Goal: Information Seeking & Learning: Learn about a topic

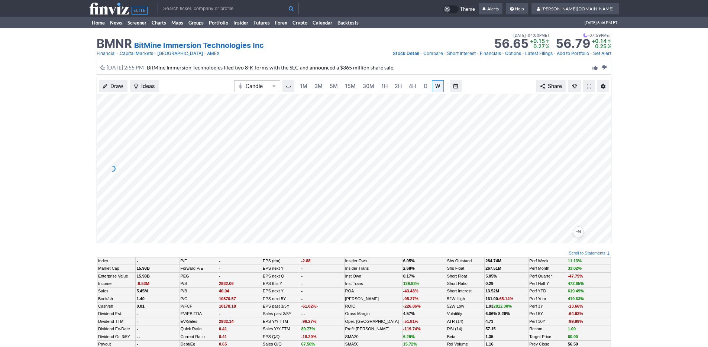
scroll to position [0, 7]
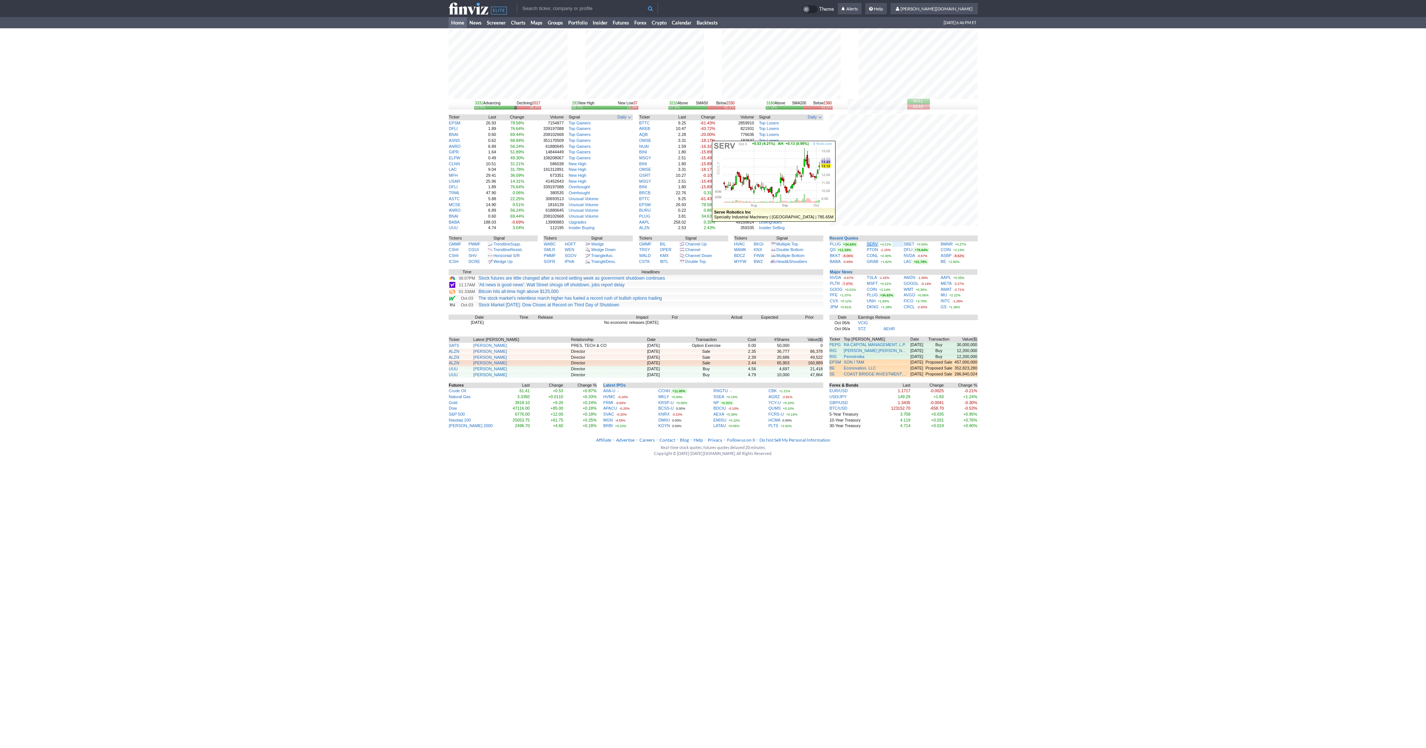
click at [872, 243] on link "SERV" at bounding box center [872, 244] width 11 height 4
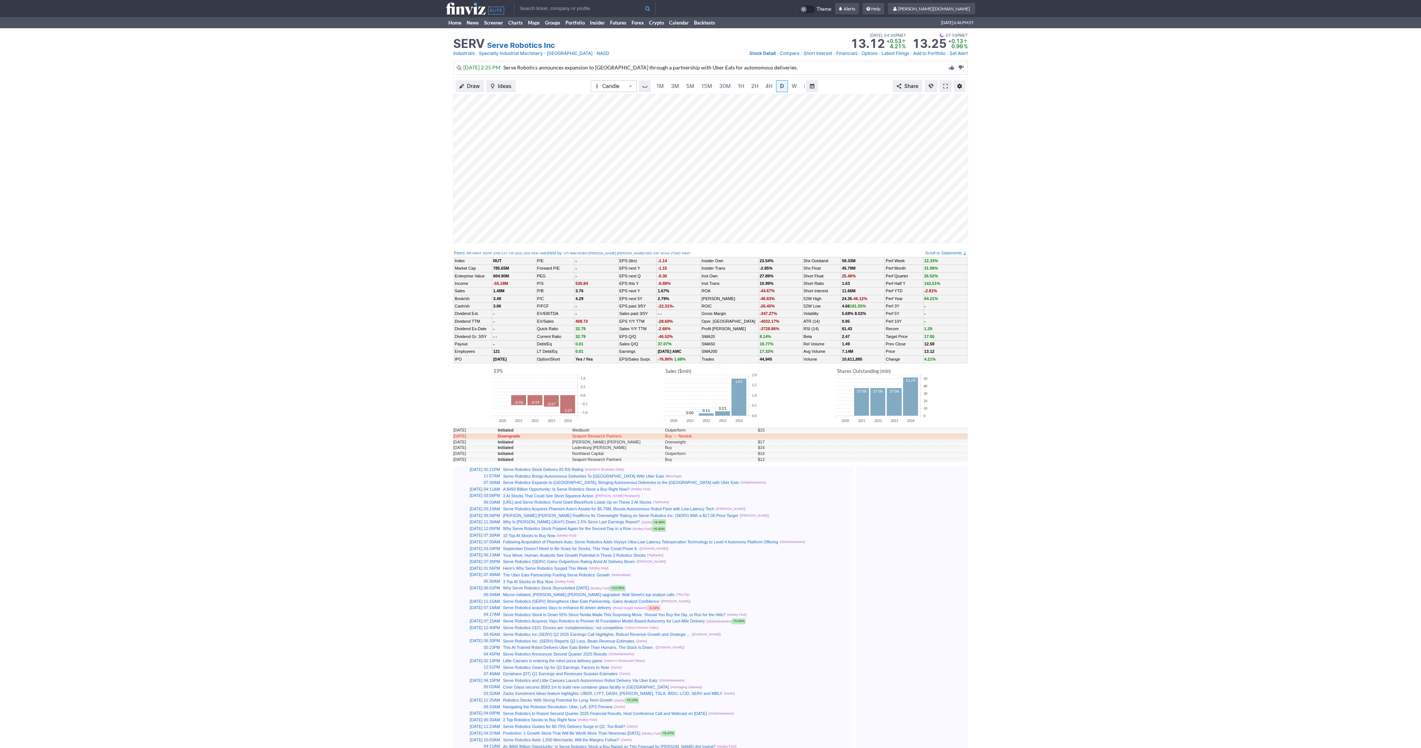
scroll to position [0, 7]
click at [946, 85] on span at bounding box center [945, 86] width 4 height 6
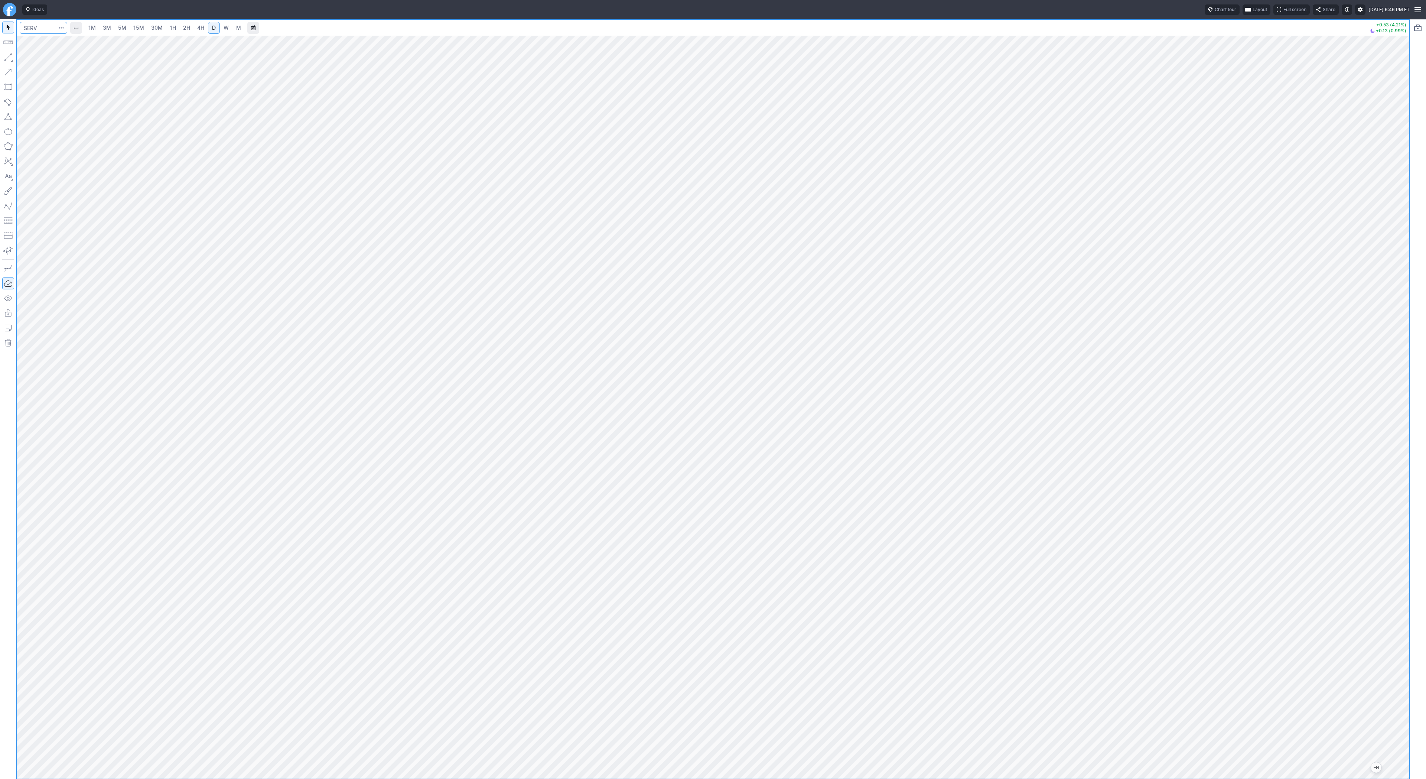
click at [32, 25] on input "Search" at bounding box center [44, 28] width 48 height 12
type input "eth"
click at [100, 141] on span "Eth ereum / USD" at bounding box center [103, 137] width 108 height 6
click at [351, 29] on div "1M 3M 5M 15M 30M 1H 2H 4H D W M -21.22 (0.47%)" at bounding box center [713, 399] width 1393 height 759
drag, startPoint x: 1405, startPoint y: 116, endPoint x: 1419, endPoint y: 293, distance: 177.7
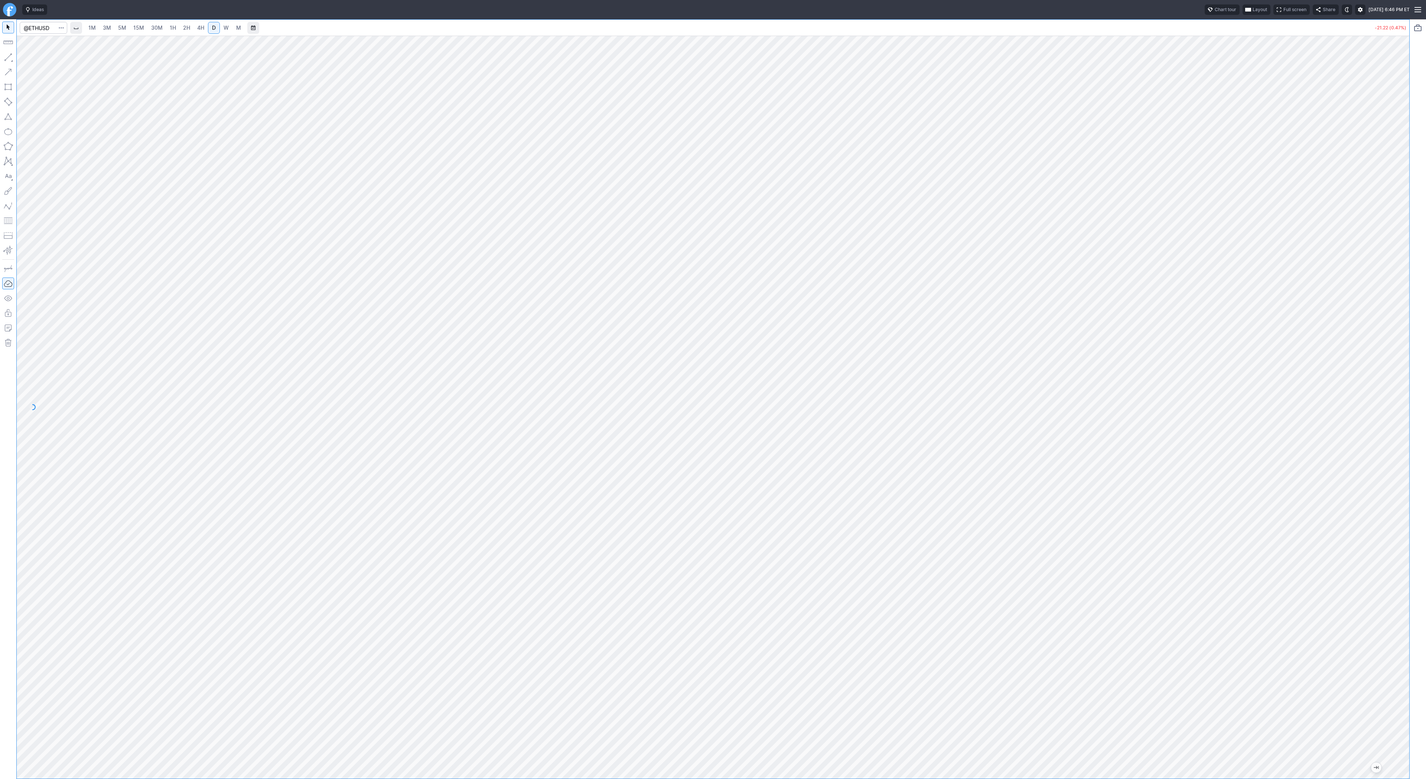
click at [1421, 299] on div "1M 3M 5M 15M 30M 1H 2H 4H D W M -21.22 (0.47%)" at bounding box center [713, 399] width 1426 height 760
click at [103, 28] on span "3M" at bounding box center [107, 28] width 8 height 6
click at [35, 59] on span "Line" at bounding box center [43, 58] width 30 height 7
click at [10, 59] on button "button" at bounding box center [8, 57] width 12 height 12
click at [42, 28] on input "Search" at bounding box center [44, 28] width 48 height 12
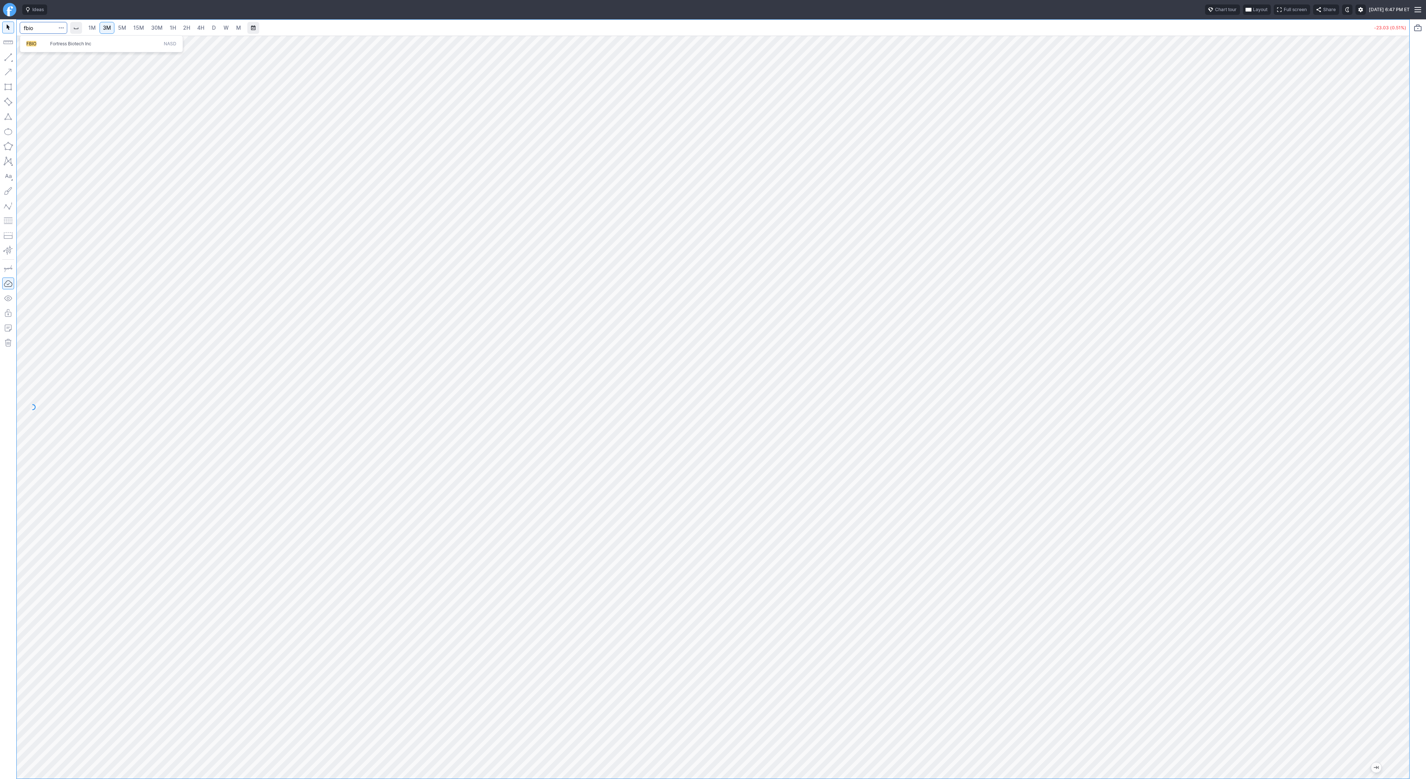
type input "fbio"
click at [105, 46] on span "Fortress Biotech Inc" at bounding box center [106, 44] width 114 height 6
click at [212, 30] on span "D" at bounding box center [214, 28] width 4 height 6
click at [39, 27] on input "Search" at bounding box center [44, 28] width 48 height 12
type input "lumn"
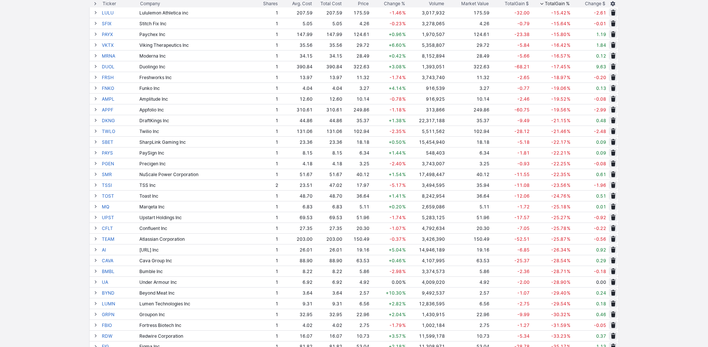
scroll to position [3253, 0]
